Goal: Check status: Check status

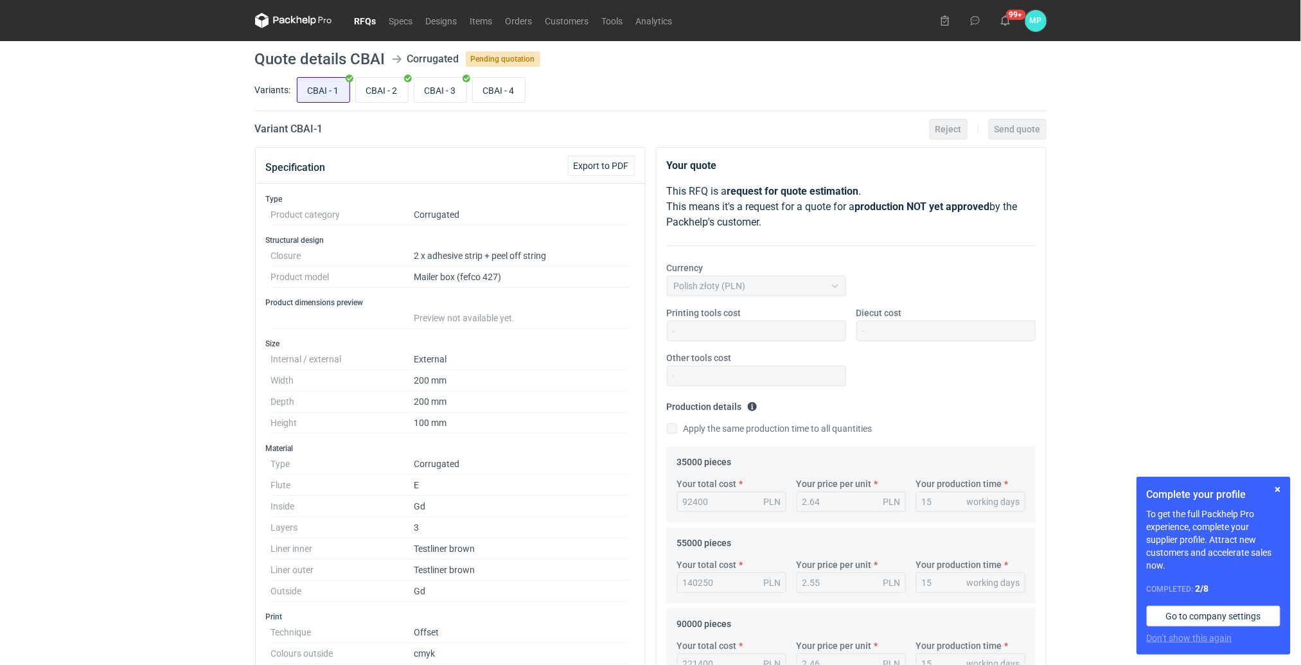
scroll to position [98, 0]
click at [364, 23] on link "RFQs" at bounding box center [365, 20] width 35 height 15
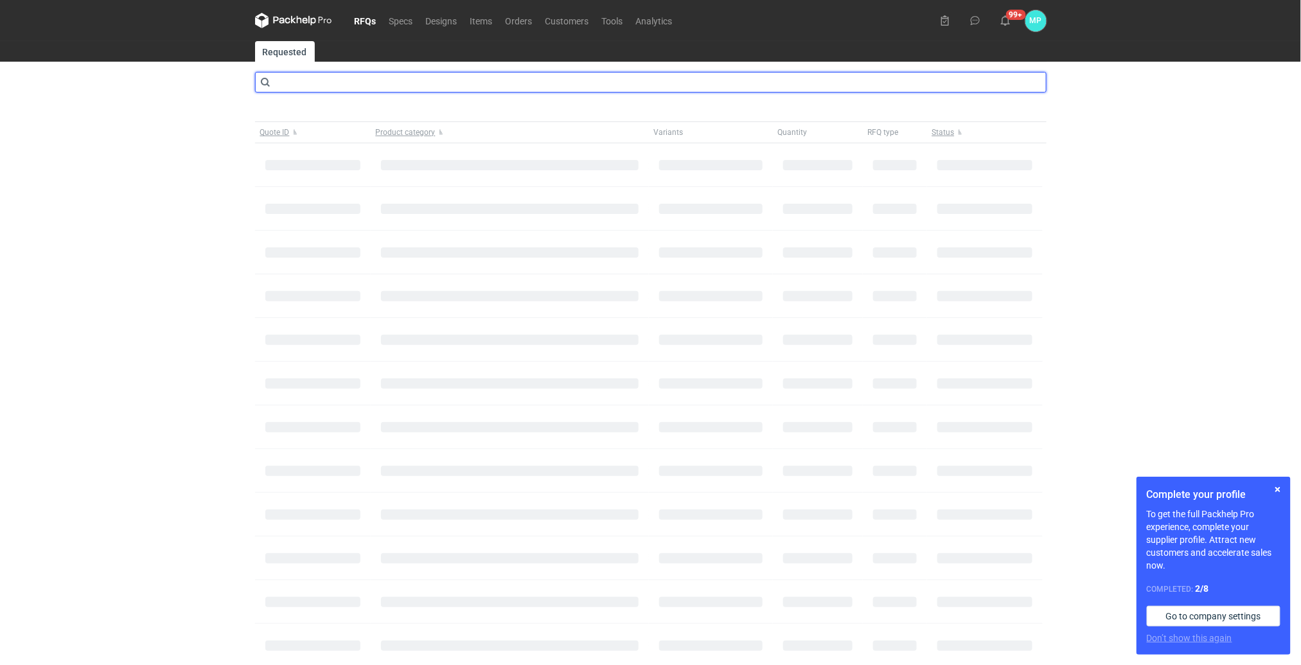
click at [365, 80] on input "text" at bounding box center [650, 82] width 791 height 21
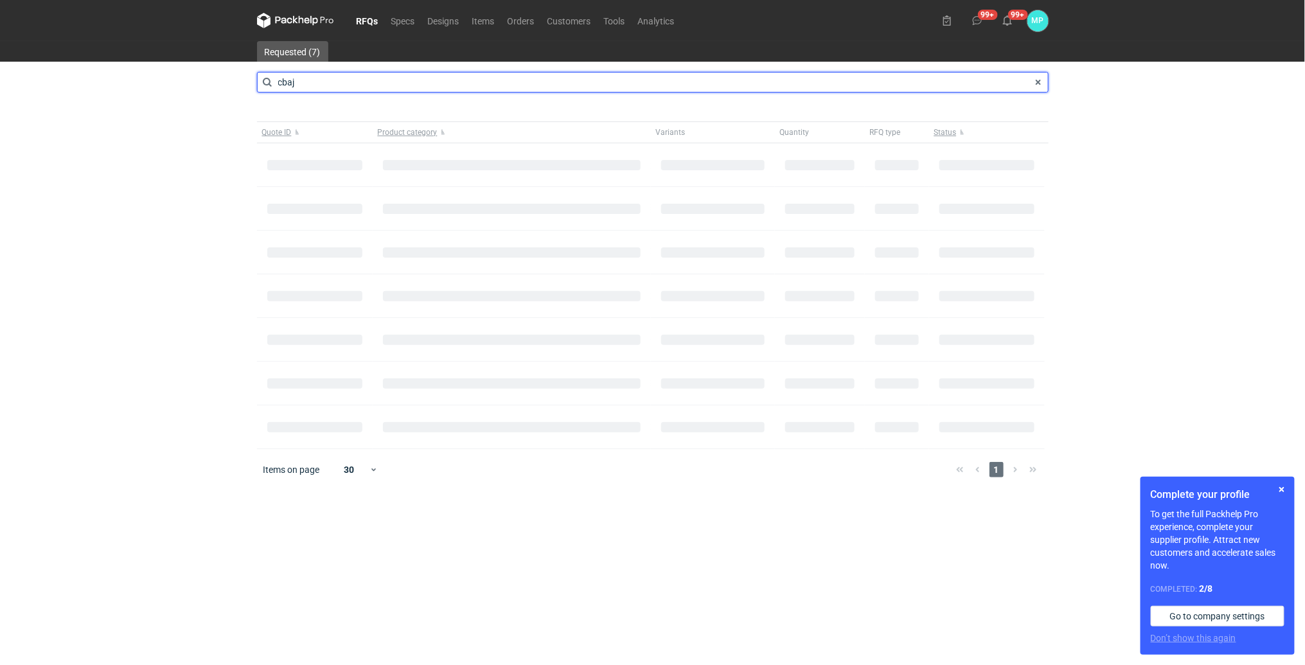
type input "cbaj"
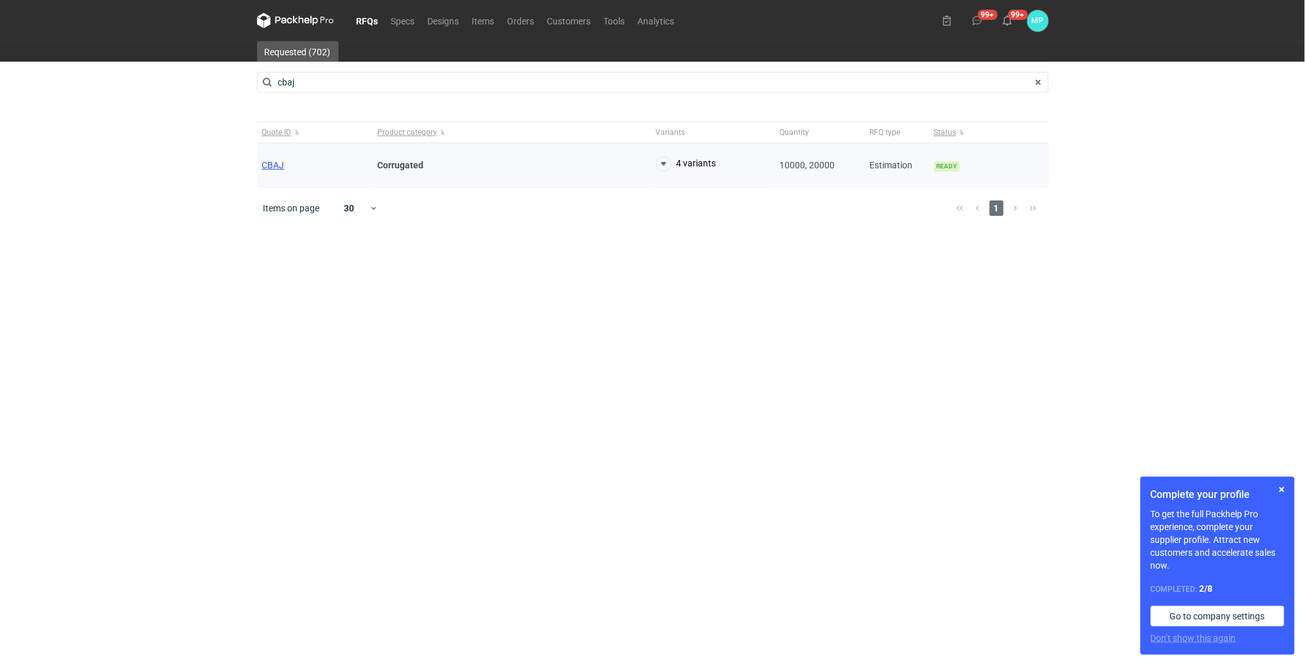
click at [282, 167] on span "CBAJ" at bounding box center [273, 165] width 22 height 10
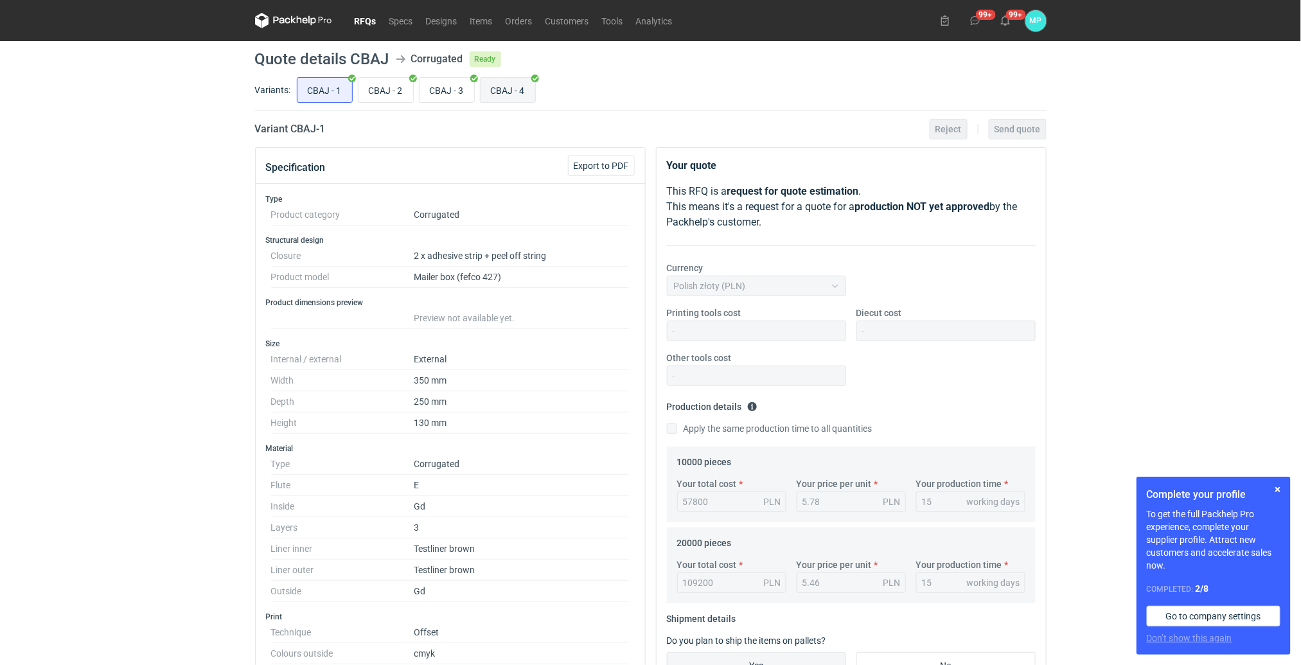
scroll to position [98, 0]
click at [497, 88] on input "CBAJ - 4" at bounding box center [507, 90] width 55 height 24
radio input "true"
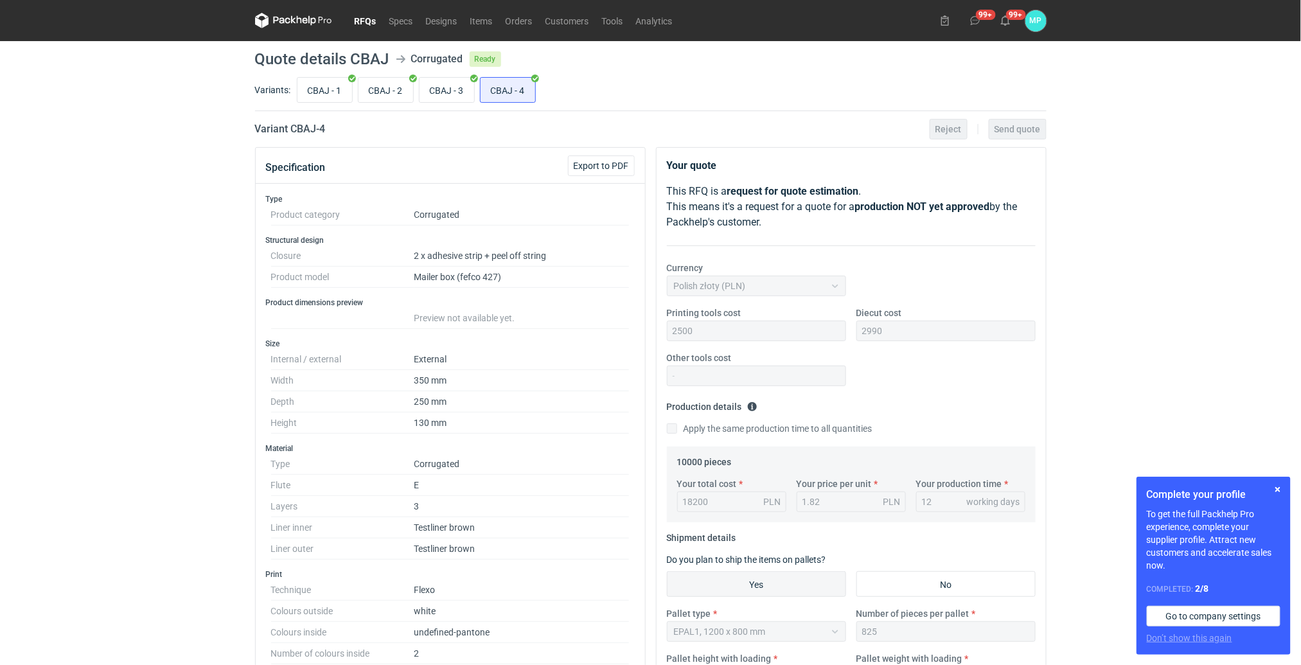
click at [360, 17] on link "RFQs" at bounding box center [365, 20] width 35 height 15
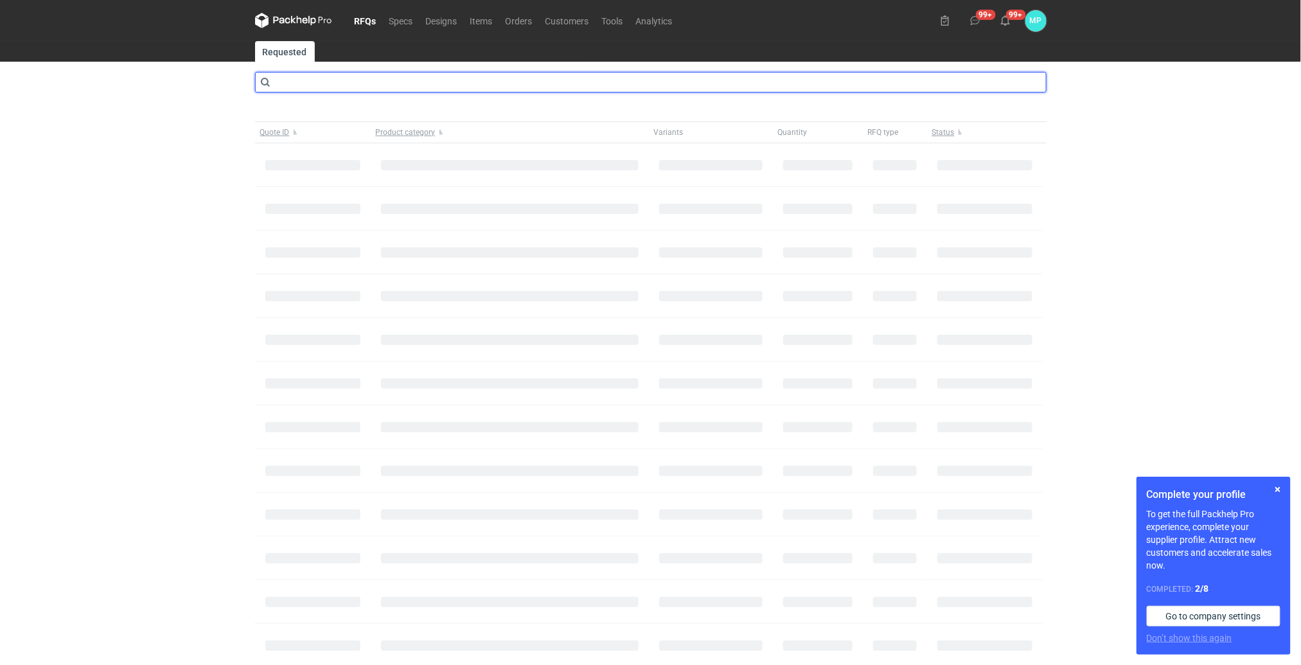
click at [354, 80] on input "text" at bounding box center [650, 82] width 791 height 21
type input "cbai"
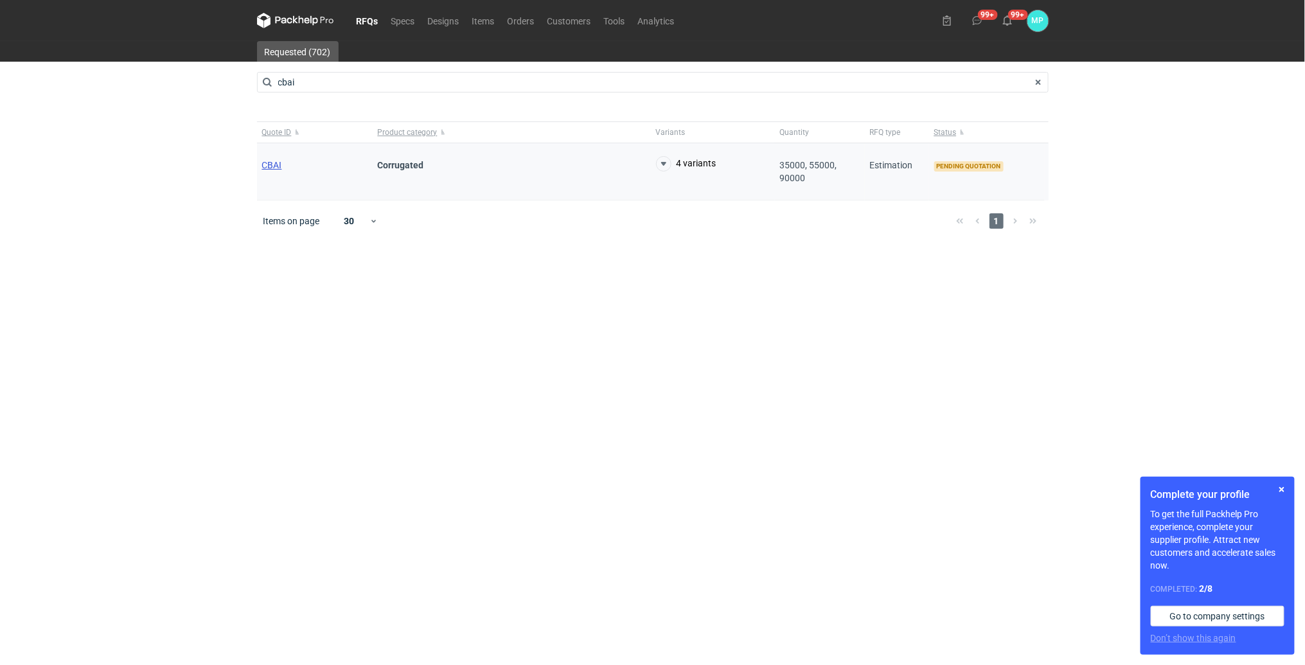
click at [270, 164] on span "CBAI" at bounding box center [272, 165] width 20 height 10
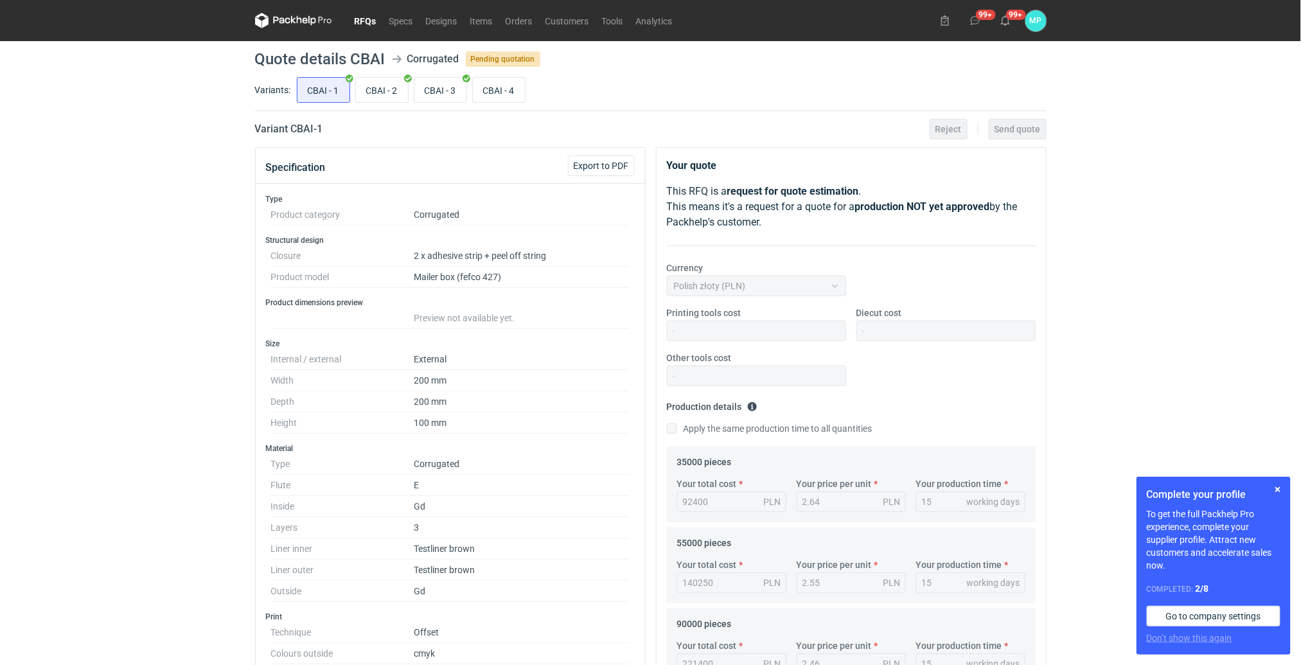
scroll to position [98, 0]
click at [488, 91] on input "CBAI - 4" at bounding box center [499, 90] width 52 height 24
radio input "true"
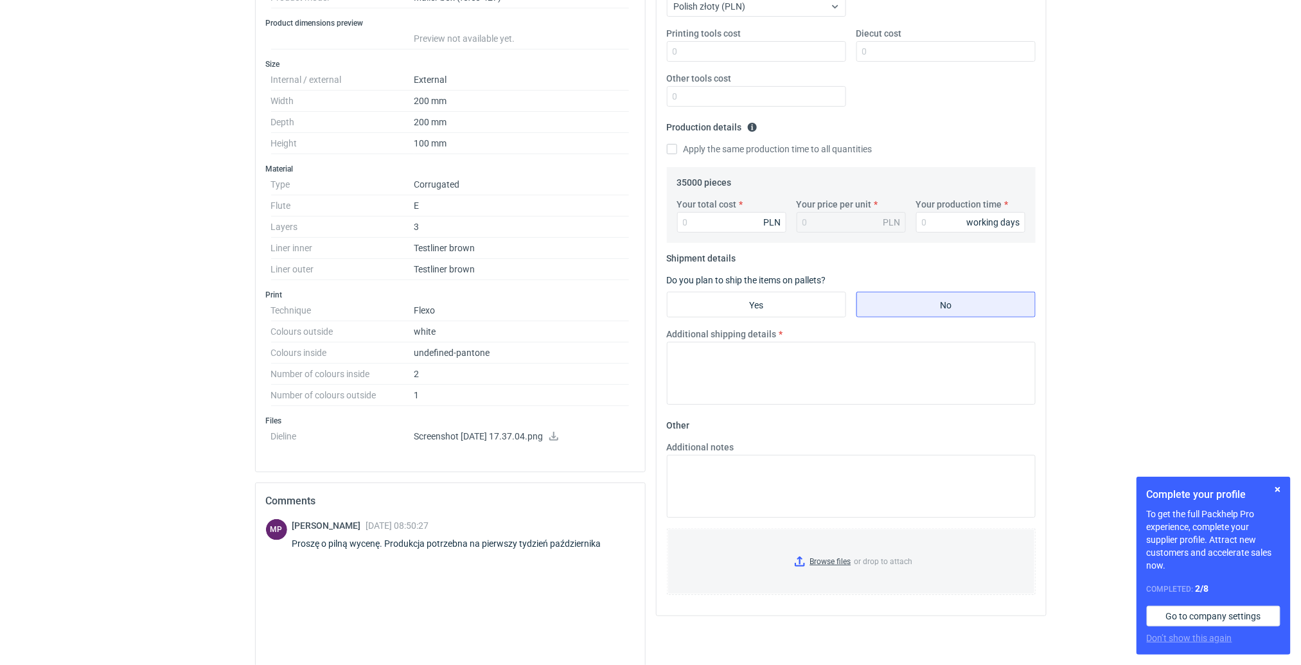
scroll to position [21, 0]
